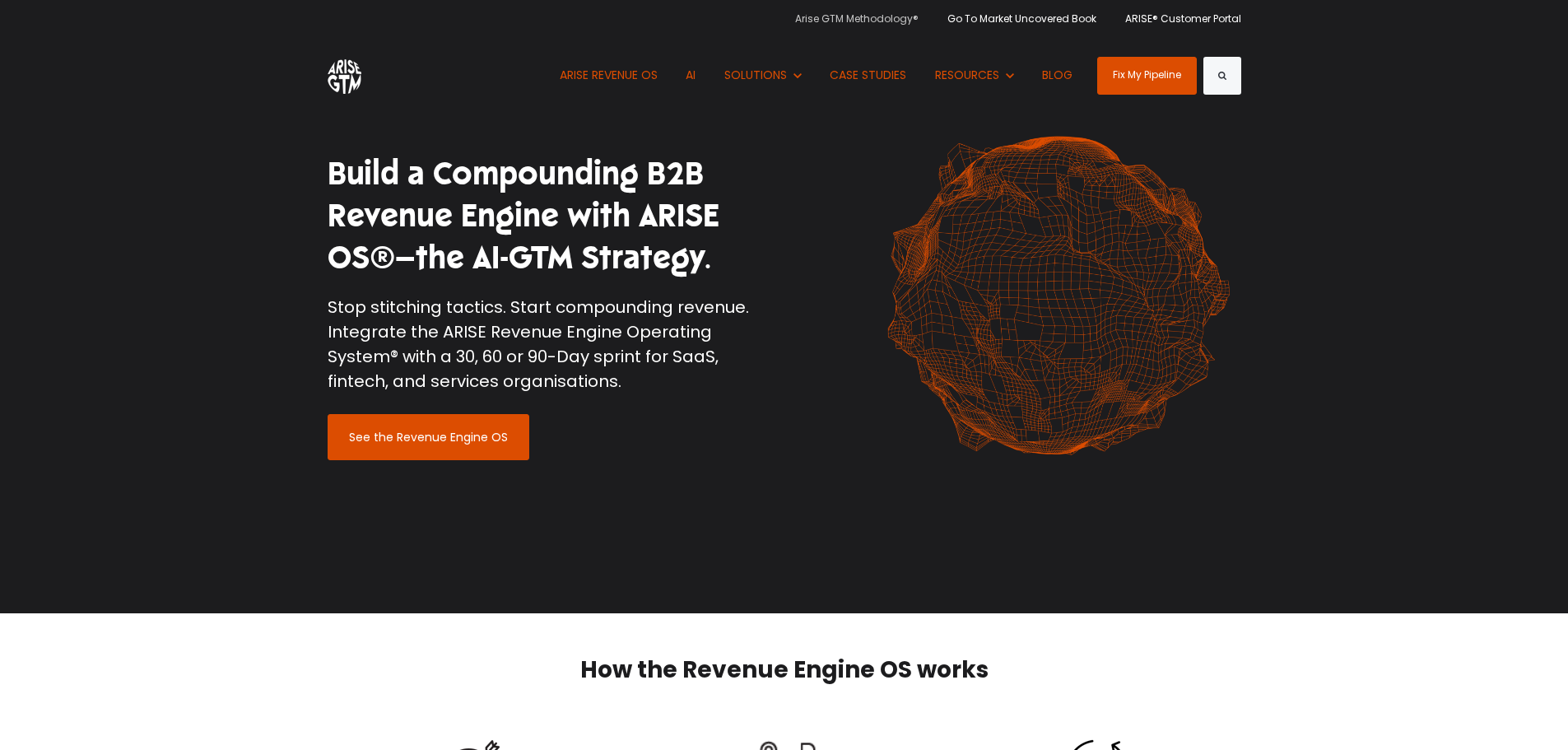
click at [874, 21] on link "Arise GTM Methodology®" at bounding box center [862, 18] width 136 height 37
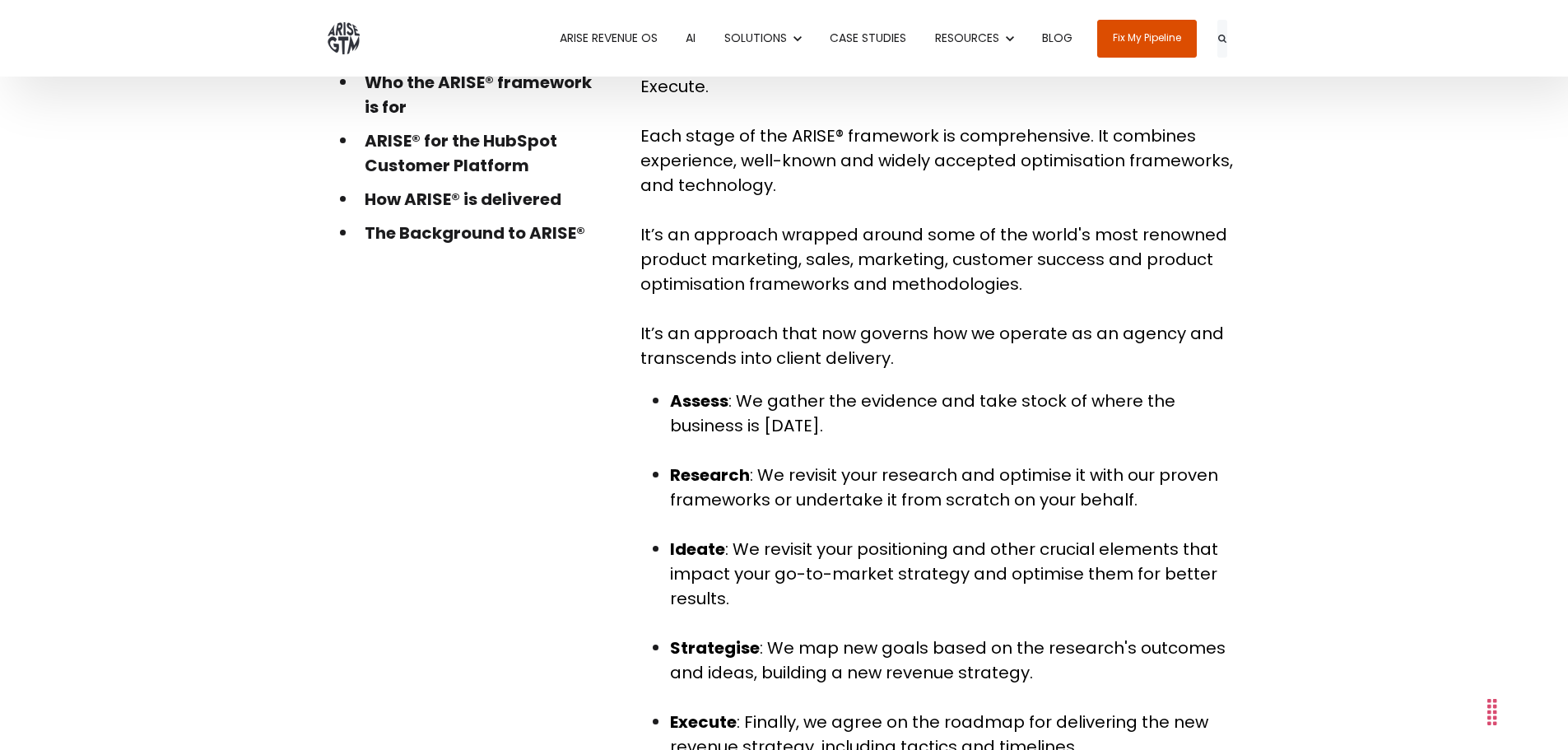
scroll to position [617, 0]
click at [862, 39] on link "CASE STUDIES" at bounding box center [869, 38] width 101 height 77
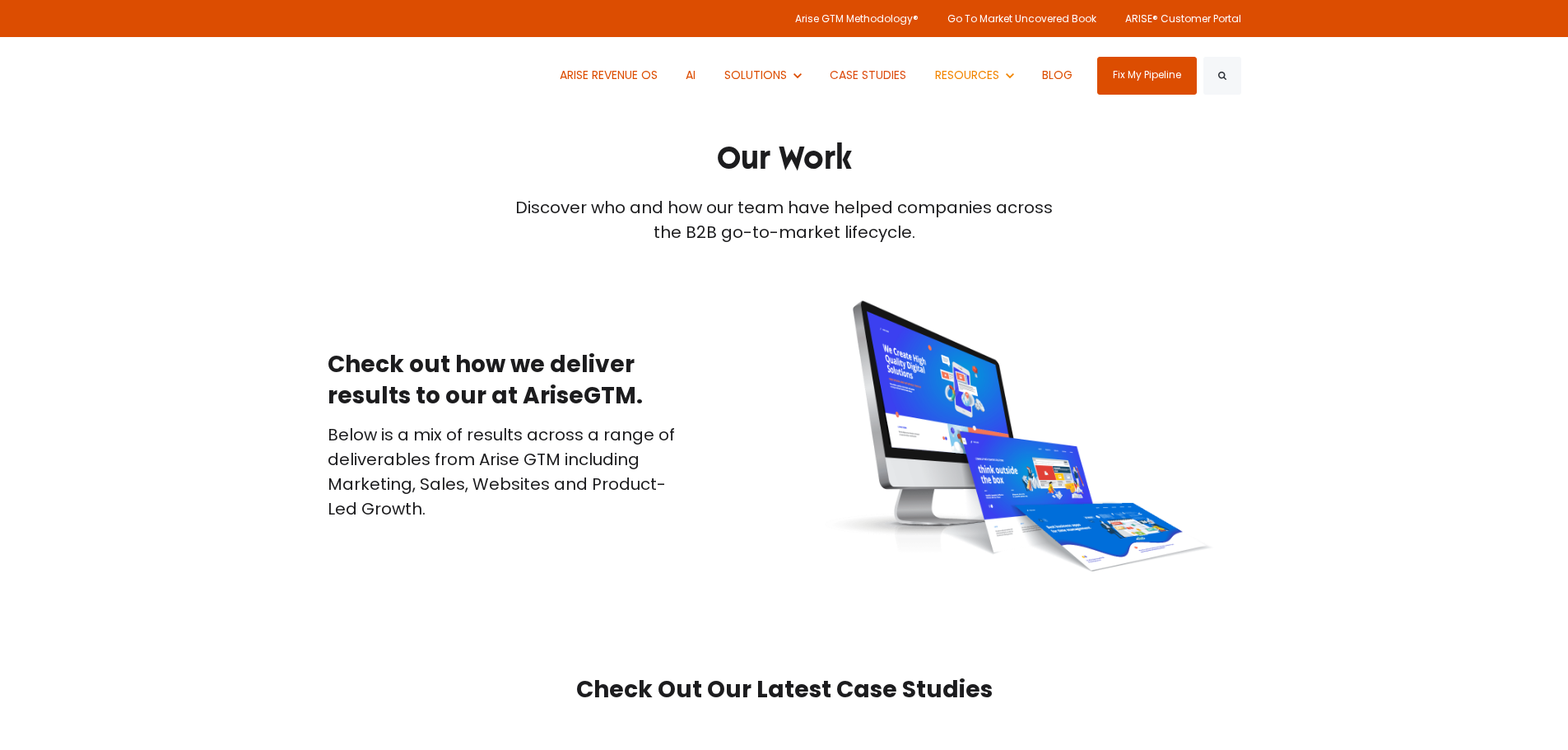
click at [963, 78] on span "RESOURCES" at bounding box center [967, 75] width 64 height 17
click at [597, 68] on link "ARISE REVENUE OS" at bounding box center [608, 75] width 123 height 77
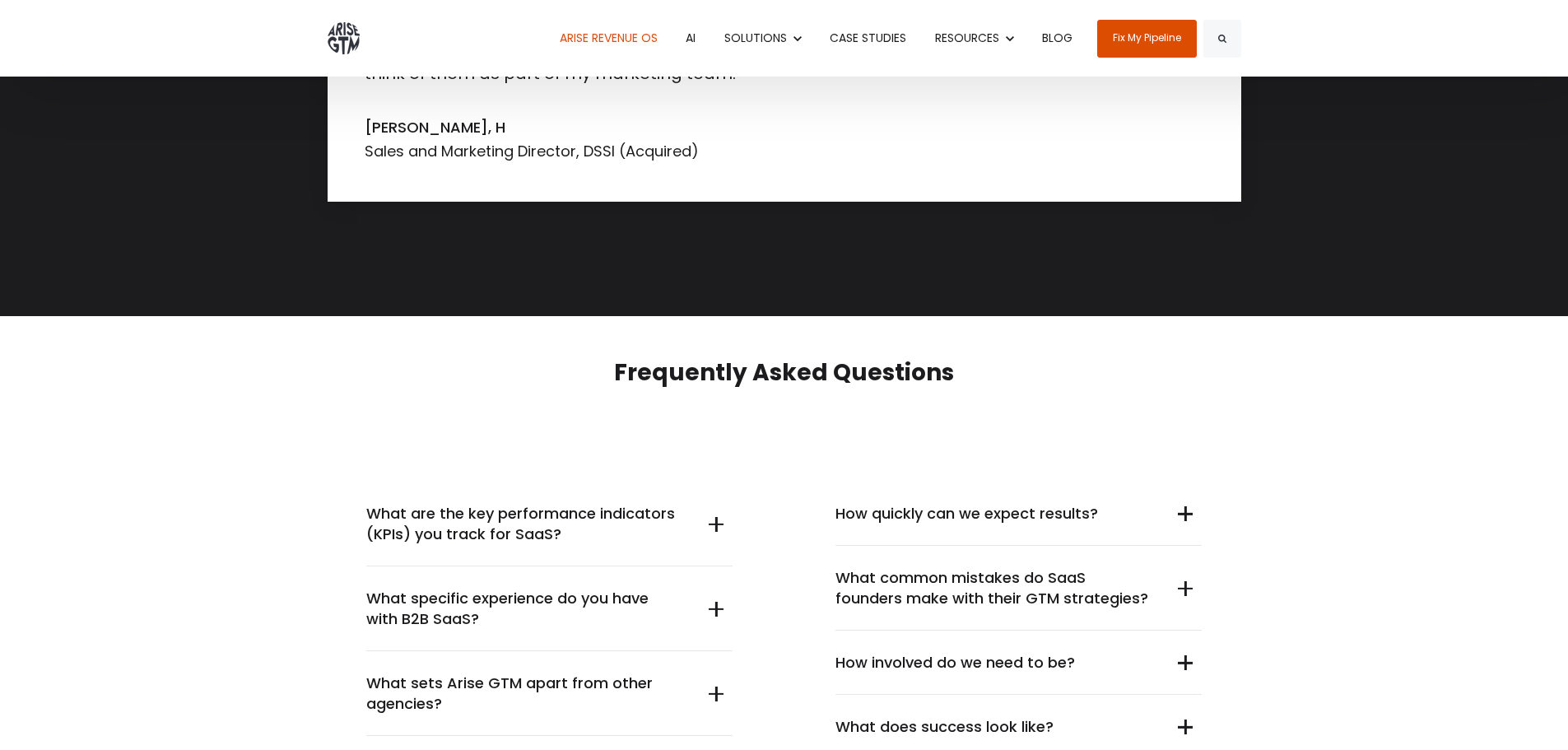
scroll to position [4805, 0]
